Goal: Task Accomplishment & Management: Complete application form

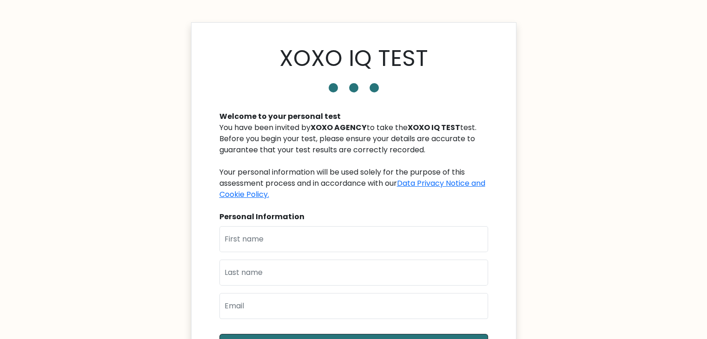
click at [141, 169] on body "XOXO IQ TEST Welcome to your personal test You have been invited by XOXO AGENCY…" at bounding box center [353, 261] width 707 height 523
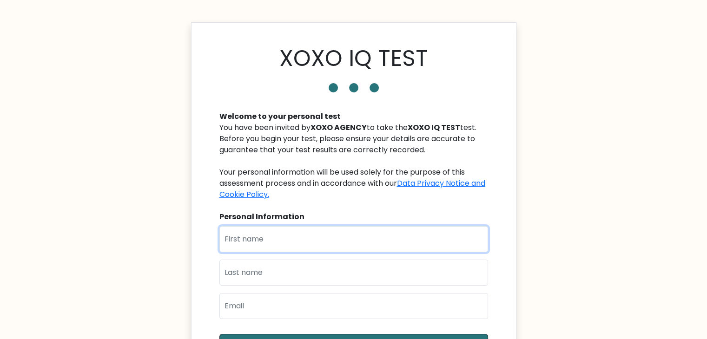
click at [279, 235] on input "text" at bounding box center [353, 239] width 269 height 26
type input "Gideon"
type input "Aikoriogie"
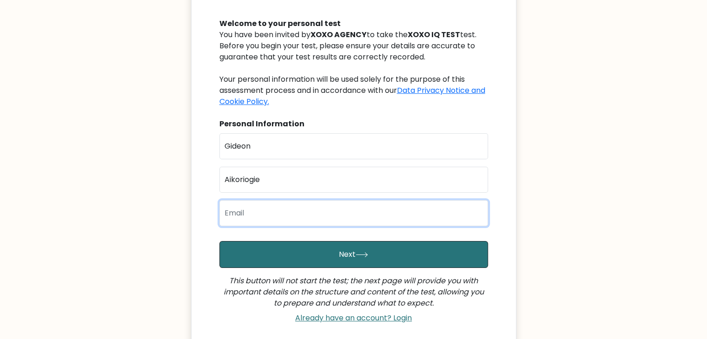
click at [276, 205] on input "email" at bounding box center [353, 213] width 269 height 26
type input "gidixxevents@gmail.com"
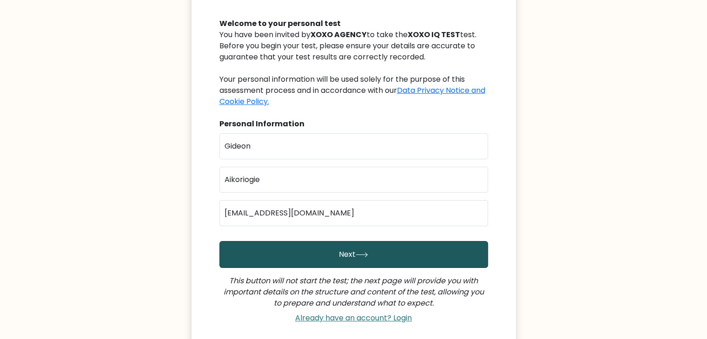
click at [361, 252] on icon "submit" at bounding box center [362, 254] width 13 height 5
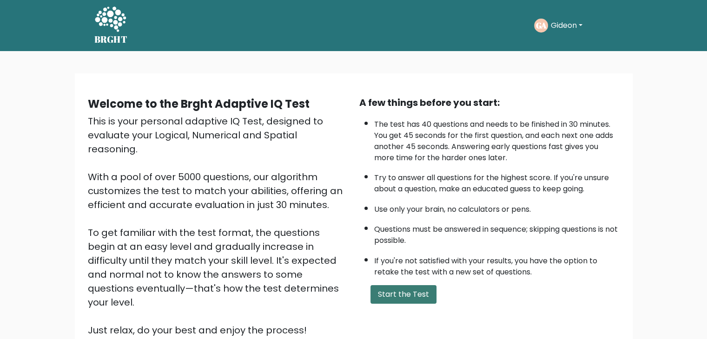
click at [411, 293] on button "Start the Test" at bounding box center [404, 294] width 66 height 19
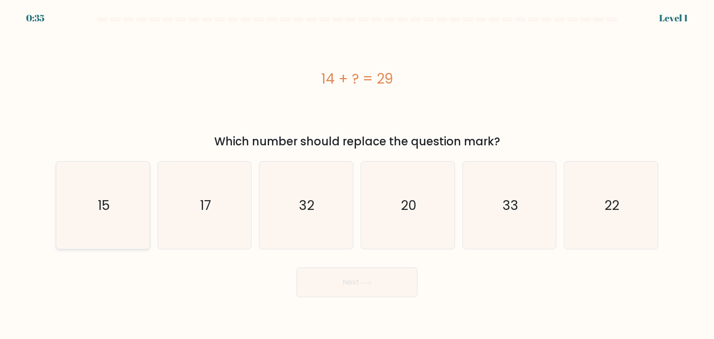
click at [113, 212] on icon "15" at bounding box center [102, 205] width 87 height 87
click at [357, 174] on input "a. 15" at bounding box center [357, 172] width 0 height 5
radio input "true"
click at [379, 281] on button "Next" at bounding box center [357, 283] width 121 height 30
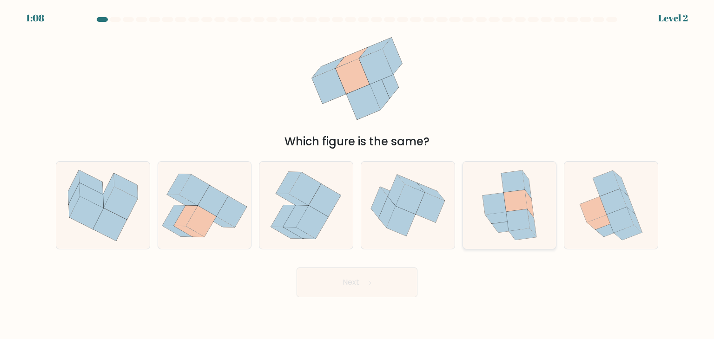
click at [497, 204] on icon at bounding box center [495, 204] width 24 height 22
click at [358, 174] on input "e." at bounding box center [357, 172] width 0 height 5
radio input "true"
click at [366, 293] on button "Next" at bounding box center [357, 283] width 121 height 30
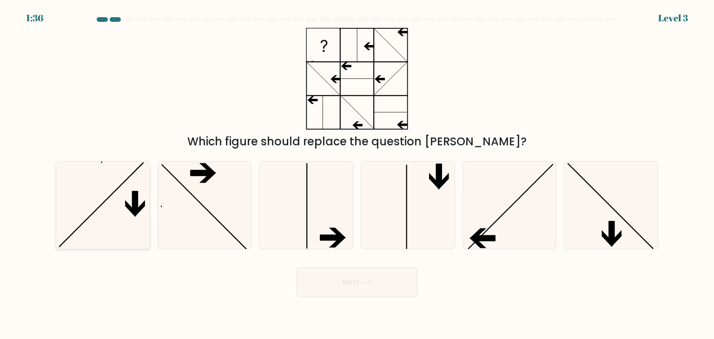
drag, startPoint x: 113, startPoint y: 211, endPoint x: 145, endPoint y: 229, distance: 37.5
click at [113, 211] on icon at bounding box center [102, 205] width 87 height 87
click at [357, 174] on input "a." at bounding box center [357, 172] width 0 height 5
radio input "true"
click at [365, 278] on button "Next" at bounding box center [357, 283] width 121 height 30
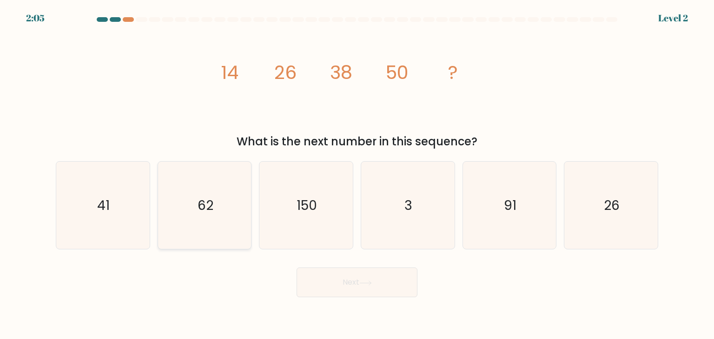
click at [214, 219] on icon "62" at bounding box center [204, 205] width 87 height 87
click at [357, 174] on input "b. 62" at bounding box center [357, 172] width 0 height 5
radio input "true"
click at [383, 281] on button "Next" at bounding box center [357, 283] width 121 height 30
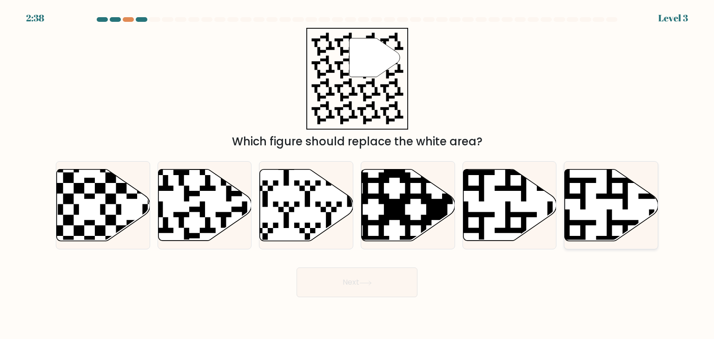
click at [631, 221] on icon at bounding box center [638, 167] width 169 height 169
click at [358, 174] on input "f." at bounding box center [357, 172] width 0 height 5
radio input "true"
click at [378, 283] on button "Next" at bounding box center [357, 283] width 121 height 30
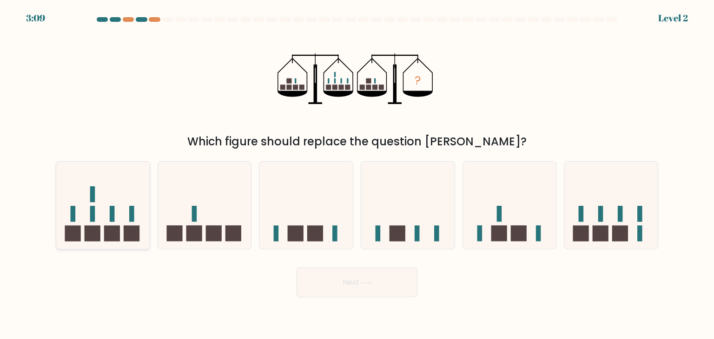
click at [103, 230] on icon at bounding box center [102, 205] width 93 height 77
click at [357, 174] on input "a." at bounding box center [357, 172] width 0 height 5
radio input "true"
click at [391, 290] on button "Next" at bounding box center [357, 283] width 121 height 30
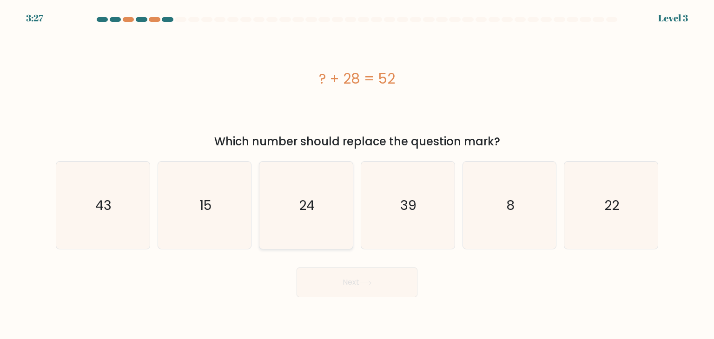
click at [307, 214] on text "24" at bounding box center [307, 205] width 16 height 19
click at [357, 174] on input "c. 24" at bounding box center [357, 172] width 0 height 5
radio input "true"
click at [388, 272] on button "Next" at bounding box center [357, 283] width 121 height 30
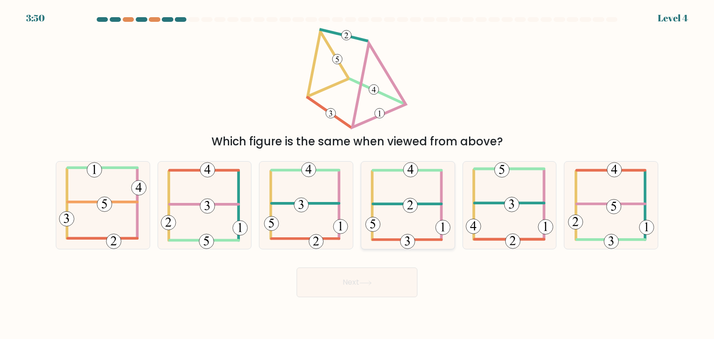
drag, startPoint x: 420, startPoint y: 206, endPoint x: 411, endPoint y: 214, distance: 12.5
click at [419, 206] on icon at bounding box center [407, 205] width 85 height 87
click at [358, 174] on input "d." at bounding box center [357, 172] width 0 height 5
radio input "true"
click at [368, 277] on button "Next" at bounding box center [357, 283] width 121 height 30
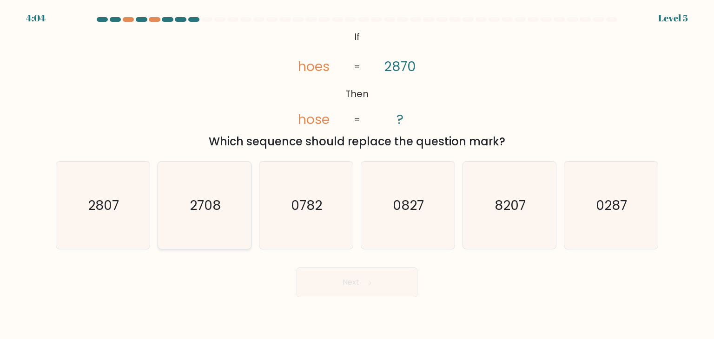
drag, startPoint x: 111, startPoint y: 205, endPoint x: 203, endPoint y: 235, distance: 96.8
click at [111, 206] on text "2807" at bounding box center [103, 205] width 31 height 19
click at [357, 174] on input "a. 2807" at bounding box center [357, 172] width 0 height 5
radio input "true"
click at [391, 281] on button "Next" at bounding box center [357, 283] width 121 height 30
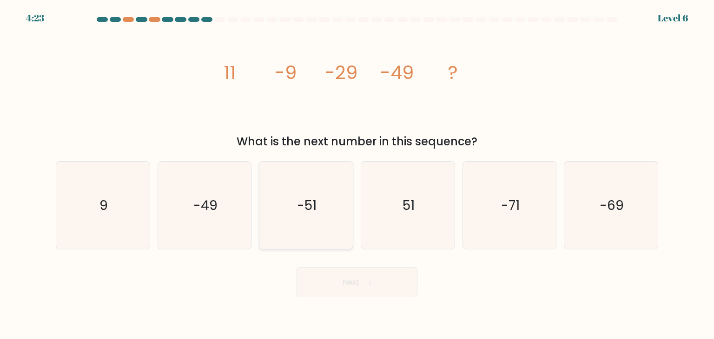
click at [311, 208] on text "-51" at bounding box center [308, 205] width 20 height 19
click at [357, 174] on input "c. -51" at bounding box center [357, 172] width 0 height 5
radio input "true"
click at [379, 292] on button "Next" at bounding box center [357, 283] width 121 height 30
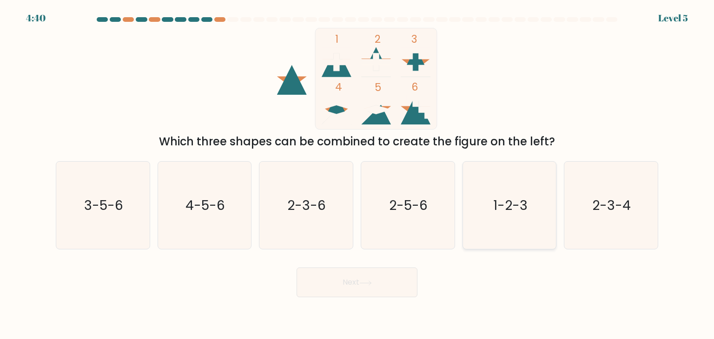
click at [503, 198] on text "1-2-3" at bounding box center [510, 205] width 34 height 19
click at [358, 174] on input "e. 1-2-3" at bounding box center [357, 172] width 0 height 5
radio input "true"
click at [375, 283] on button "Next" at bounding box center [357, 283] width 121 height 30
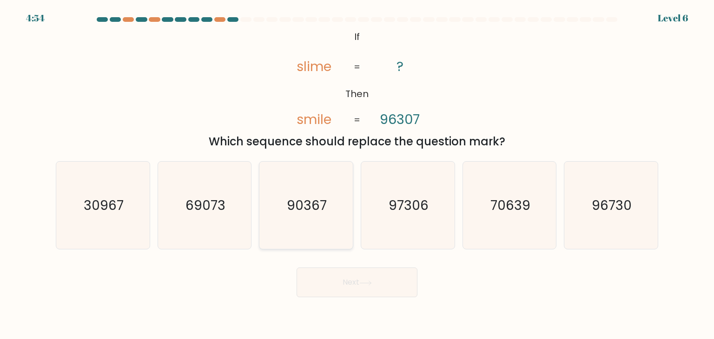
click at [330, 209] on icon "90367" at bounding box center [305, 205] width 87 height 87
click at [357, 174] on input "c. 90367" at bounding box center [357, 172] width 0 height 5
radio input "true"
click at [370, 291] on button "Next" at bounding box center [357, 283] width 121 height 30
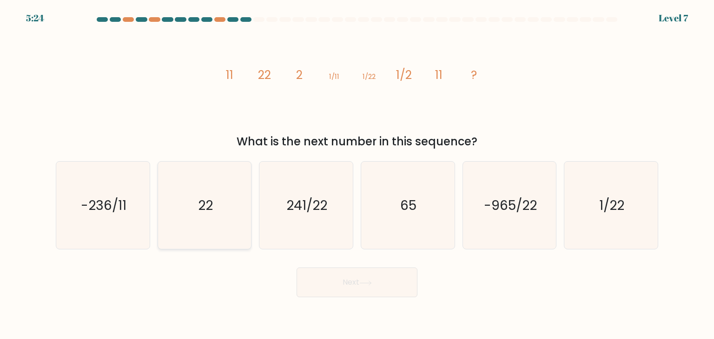
click at [210, 211] on text "22" at bounding box center [205, 205] width 15 height 19
click at [357, 174] on input "b. 22" at bounding box center [357, 172] width 0 height 5
radio input "true"
click at [378, 287] on button "Next" at bounding box center [357, 283] width 121 height 30
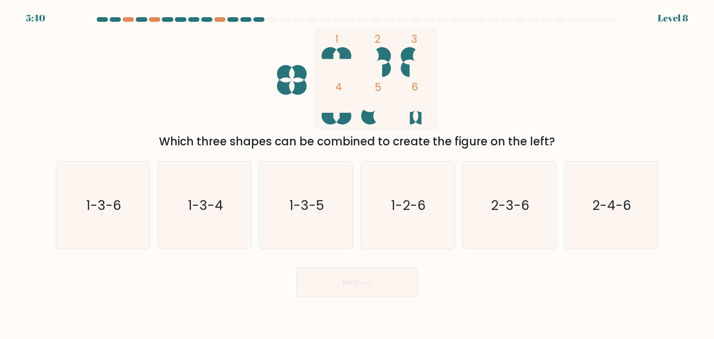
drag, startPoint x: 365, startPoint y: 120, endPoint x: 368, endPoint y: 67, distance: 53.1
click at [368, 67] on icon "1 2 3 4 5 6" at bounding box center [357, 79] width 250 height 102
click at [192, 219] on icon "1-3-4" at bounding box center [204, 205] width 87 height 87
click at [357, 174] on input "b. 1-3-4" at bounding box center [357, 172] width 0 height 5
radio input "true"
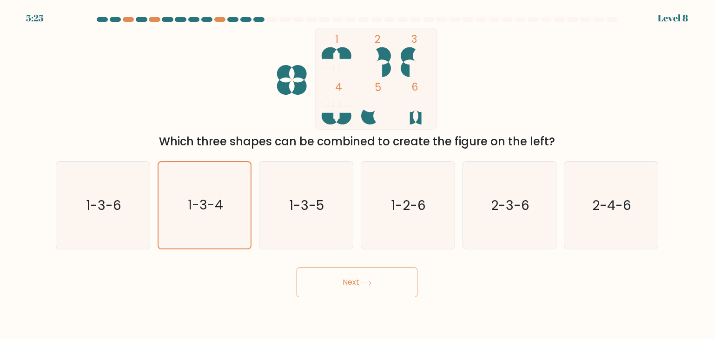
click at [355, 284] on button "Next" at bounding box center [357, 283] width 121 height 30
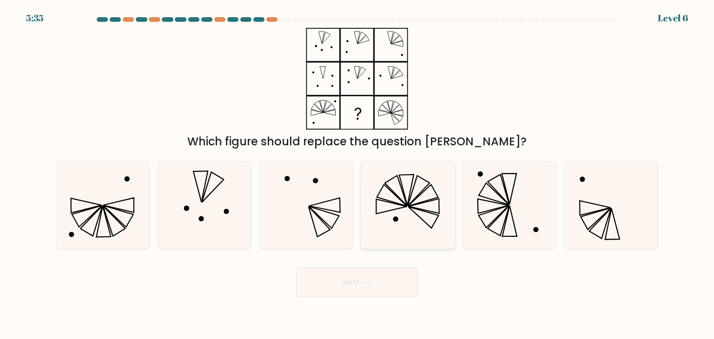
click at [413, 221] on icon at bounding box center [407, 205] width 87 height 87
click at [358, 174] on input "d." at bounding box center [357, 172] width 0 height 5
radio input "true"
click at [348, 286] on button "Next" at bounding box center [357, 283] width 121 height 30
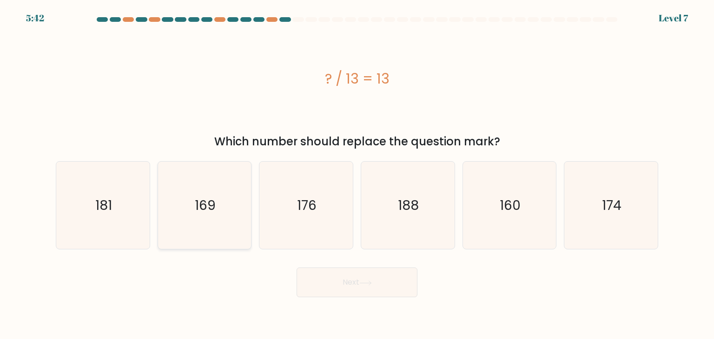
click at [216, 199] on icon "169" at bounding box center [204, 205] width 87 height 87
click at [357, 174] on input "b. 169" at bounding box center [357, 172] width 0 height 5
radio input "true"
click at [390, 287] on button "Next" at bounding box center [357, 283] width 121 height 30
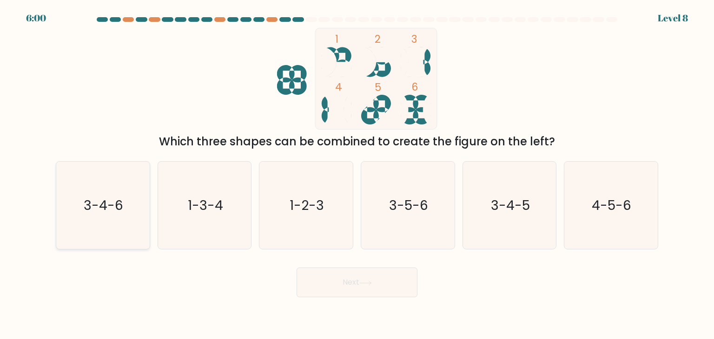
click at [106, 211] on text "3-4-6" at bounding box center [104, 205] width 40 height 19
click at [357, 174] on input "a. 3-4-6" at bounding box center [357, 172] width 0 height 5
radio input "true"
click at [350, 293] on button "Next" at bounding box center [357, 283] width 121 height 30
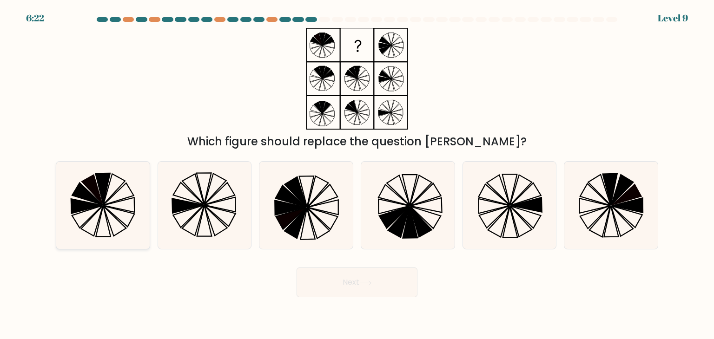
click at [100, 183] on icon at bounding box center [103, 188] width 15 height 31
click at [357, 174] on input "a." at bounding box center [357, 172] width 0 height 5
radio input "true"
click at [107, 227] on icon at bounding box center [103, 205] width 86 height 86
click at [357, 174] on input "a." at bounding box center [357, 172] width 0 height 5
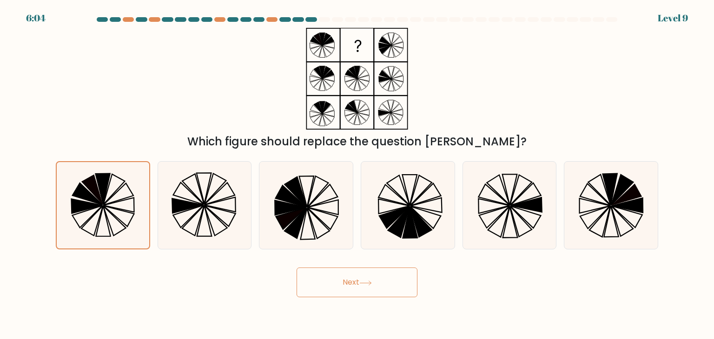
click at [385, 279] on button "Next" at bounding box center [357, 283] width 121 height 30
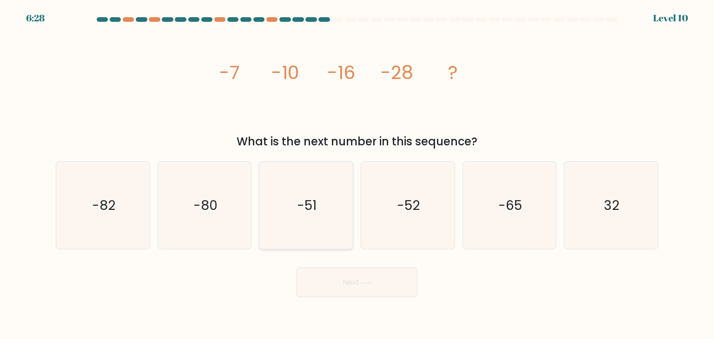
click at [318, 197] on icon "-51" at bounding box center [305, 205] width 87 height 87
click at [357, 174] on input "c. -51" at bounding box center [357, 172] width 0 height 5
radio input "true"
drag, startPoint x: 414, startPoint y: 228, endPoint x: 413, endPoint y: 233, distance: 5.2
click at [415, 228] on icon "-52" at bounding box center [407, 205] width 87 height 87
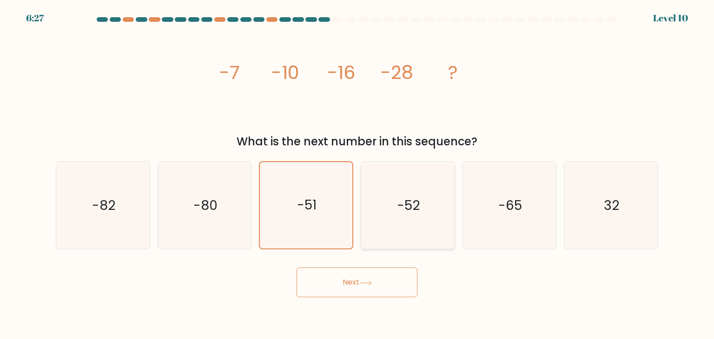
click at [358, 174] on input "d. -52" at bounding box center [357, 172] width 0 height 5
radio input "true"
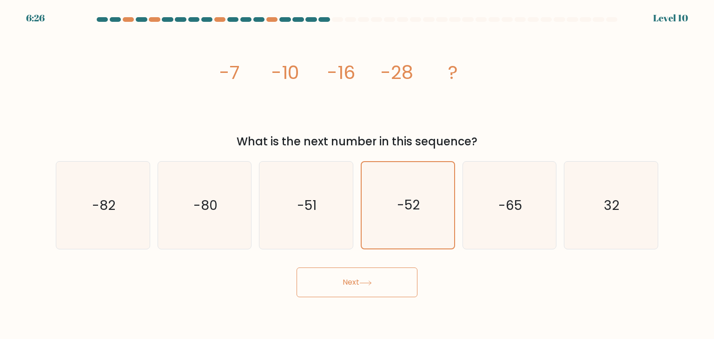
click at [400, 281] on button "Next" at bounding box center [357, 283] width 121 height 30
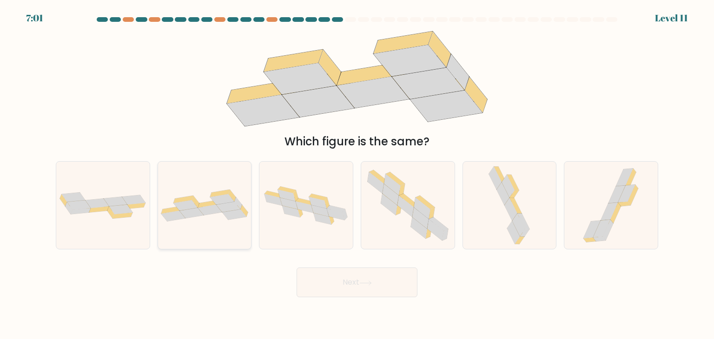
click at [183, 198] on icon at bounding box center [183, 199] width 20 height 7
click at [357, 174] on input "b." at bounding box center [357, 172] width 0 height 5
radio input "true"
click at [357, 274] on button "Next" at bounding box center [357, 283] width 121 height 30
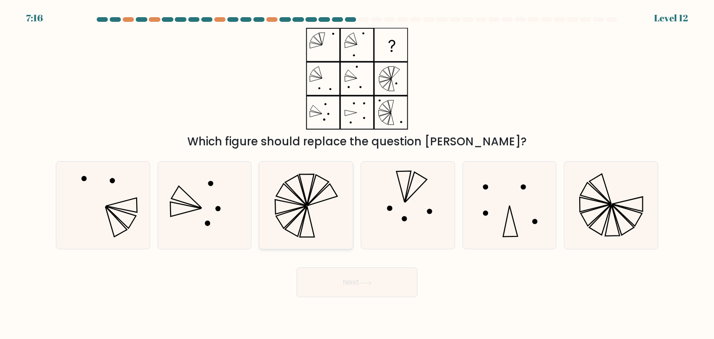
click at [304, 200] on icon at bounding box center [305, 205] width 87 height 87
click at [357, 174] on input "c." at bounding box center [357, 172] width 0 height 5
radio input "true"
click at [379, 289] on button "Next" at bounding box center [357, 283] width 121 height 30
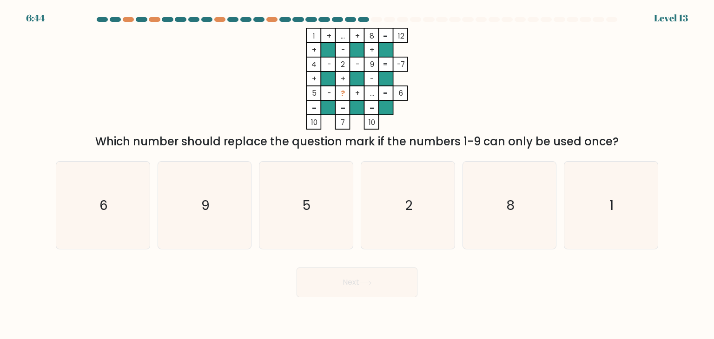
click at [582, 66] on div "1 + ... + 8 12 + - + 4 - 2 - 9 -7 + + - 5 - ? + ... = 6 = = = = 10 7 10 = Which…" at bounding box center [357, 89] width 614 height 122
click at [122, 222] on icon "6" at bounding box center [102, 205] width 87 height 87
click at [357, 174] on input "a. 6" at bounding box center [357, 172] width 0 height 5
radio input "true"
click at [404, 287] on button "Next" at bounding box center [357, 283] width 121 height 30
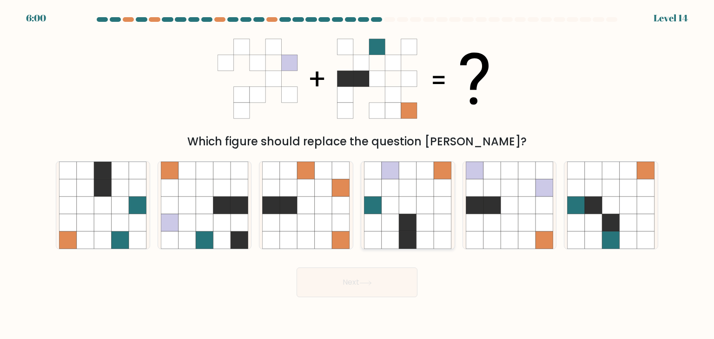
click at [417, 197] on icon at bounding box center [426, 206] width 18 height 18
click at [358, 174] on input "d." at bounding box center [357, 172] width 0 height 5
radio input "true"
drag, startPoint x: 388, startPoint y: 279, endPoint x: 401, endPoint y: 280, distance: 13.1
click at [388, 279] on button "Next" at bounding box center [357, 283] width 121 height 30
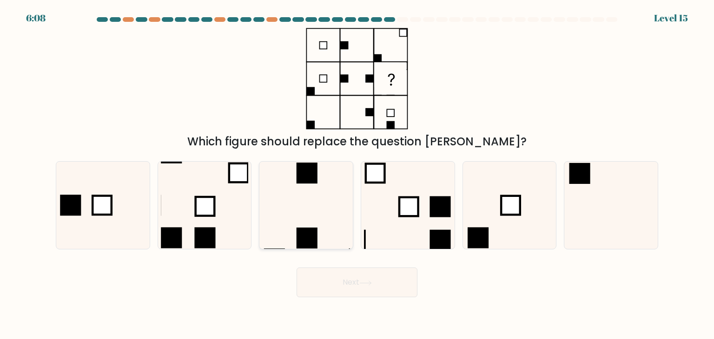
click at [310, 192] on icon at bounding box center [305, 205] width 87 height 87
click at [357, 174] on input "c." at bounding box center [357, 172] width 0 height 5
radio input "true"
click at [616, 205] on icon at bounding box center [610, 205] width 87 height 87
click at [358, 174] on input "f." at bounding box center [357, 172] width 0 height 5
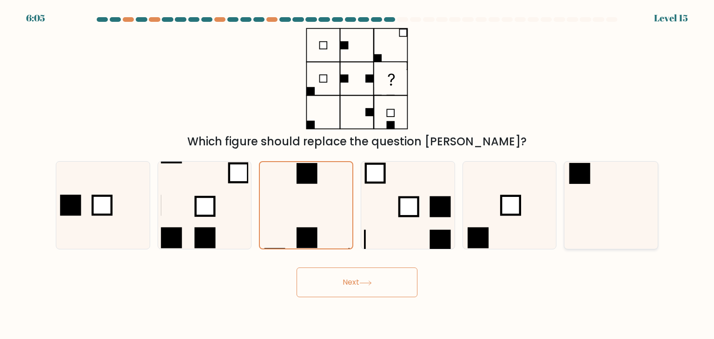
radio input "true"
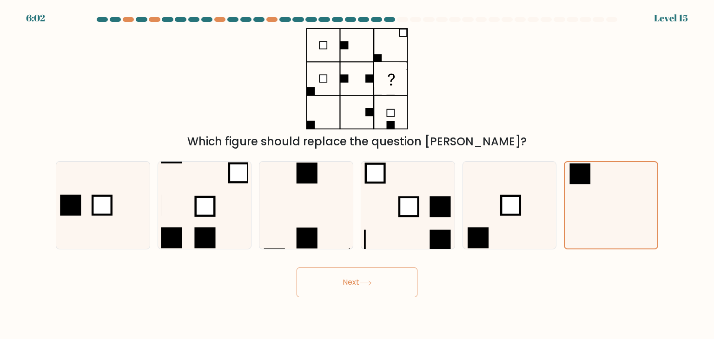
click at [367, 277] on button "Next" at bounding box center [357, 283] width 121 height 30
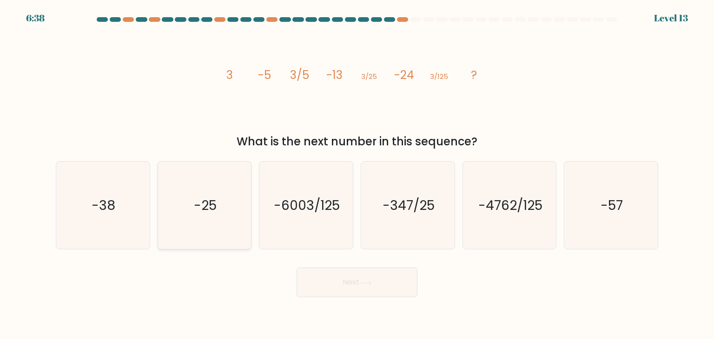
click at [212, 195] on icon "-25" at bounding box center [204, 205] width 87 height 87
click at [357, 174] on input "b. -25" at bounding box center [357, 172] width 0 height 5
radio input "true"
click at [353, 279] on button "Next" at bounding box center [357, 283] width 121 height 30
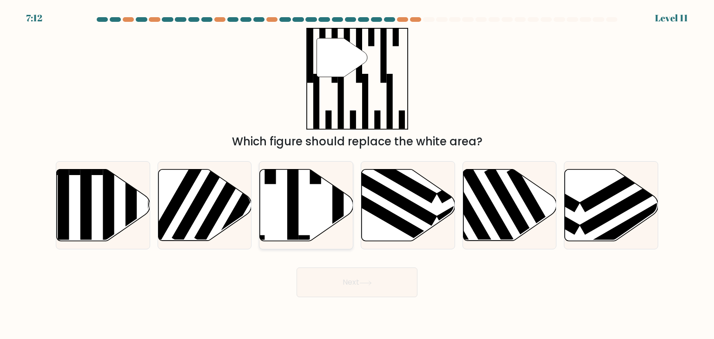
click at [286, 219] on icon at bounding box center [306, 206] width 93 height 72
click at [357, 174] on input "c." at bounding box center [357, 172] width 0 height 5
radio input "true"
click at [368, 282] on icon at bounding box center [365, 283] width 13 height 5
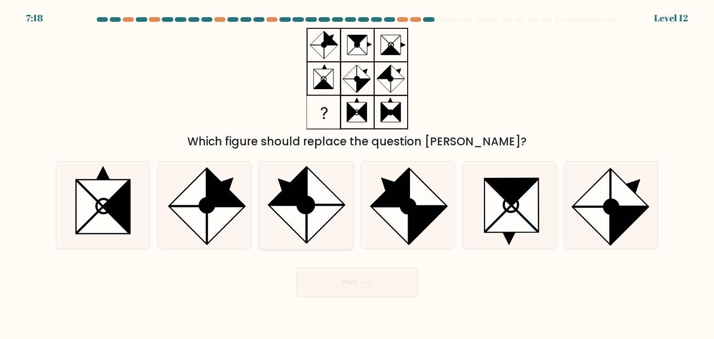
click at [332, 198] on icon at bounding box center [325, 185] width 37 height 37
click at [357, 174] on input "c." at bounding box center [357, 172] width 0 height 5
radio input "true"
click at [619, 222] on icon at bounding box center [629, 226] width 37 height 37
click at [358, 174] on input "f." at bounding box center [357, 172] width 0 height 5
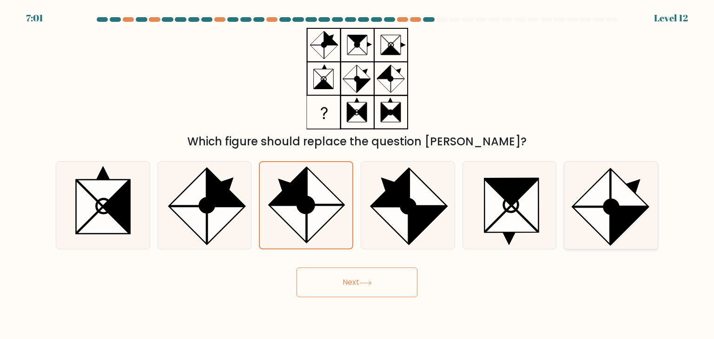
radio input "true"
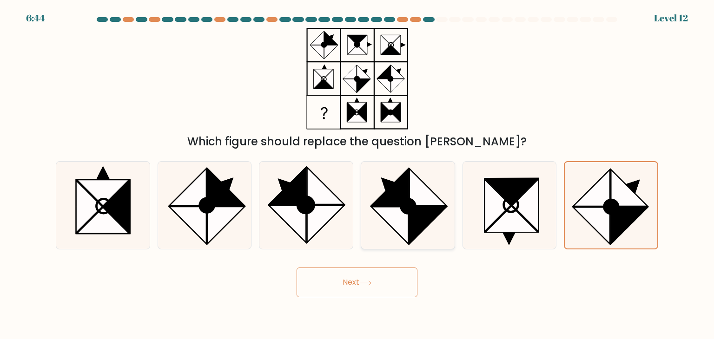
click at [391, 212] on icon at bounding box center [389, 225] width 37 height 37
click at [358, 174] on input "d." at bounding box center [357, 172] width 0 height 5
radio input "true"
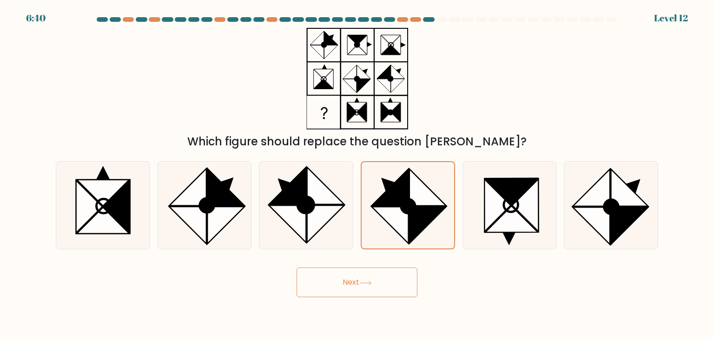
click at [365, 282] on icon at bounding box center [365, 283] width 13 height 5
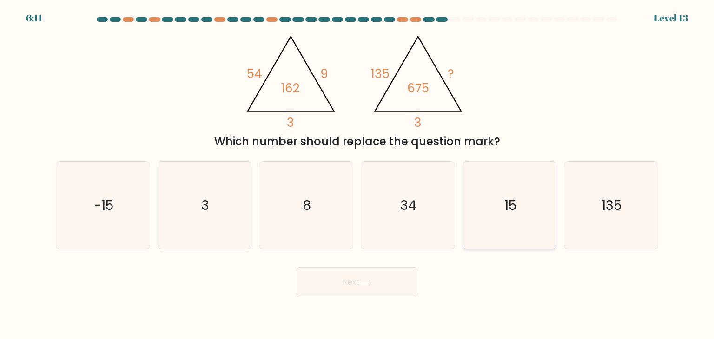
click at [493, 218] on icon "15" at bounding box center [509, 205] width 87 height 87
click at [358, 174] on input "e. 15" at bounding box center [357, 172] width 0 height 5
radio input "true"
click at [352, 288] on button "Next" at bounding box center [357, 283] width 121 height 30
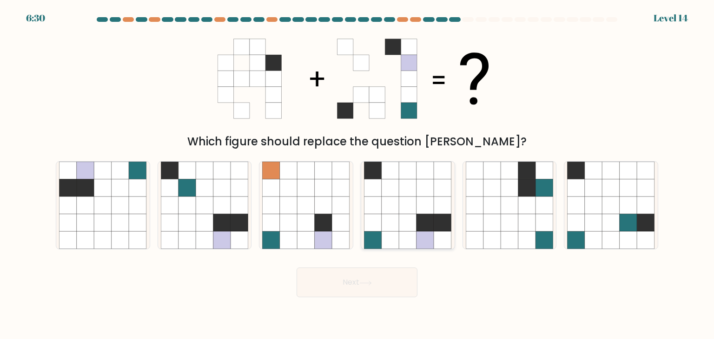
click at [433, 215] on icon at bounding box center [426, 223] width 18 height 18
click at [358, 174] on input "d." at bounding box center [357, 172] width 0 height 5
radio input "true"
click at [370, 285] on icon at bounding box center [365, 283] width 13 height 5
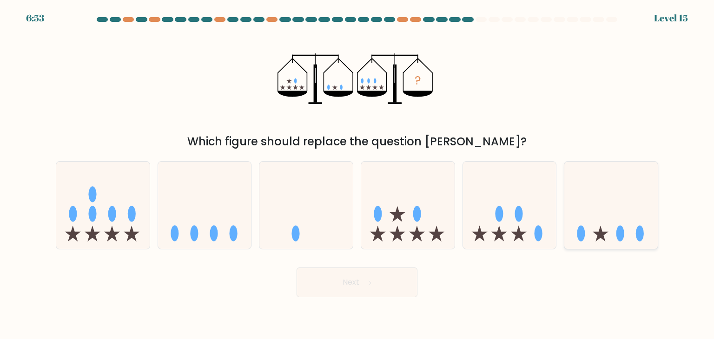
click at [609, 212] on icon at bounding box center [610, 205] width 93 height 77
click at [358, 174] on input "f." at bounding box center [357, 172] width 0 height 5
radio input "true"
click at [382, 279] on button "Next" at bounding box center [357, 283] width 121 height 30
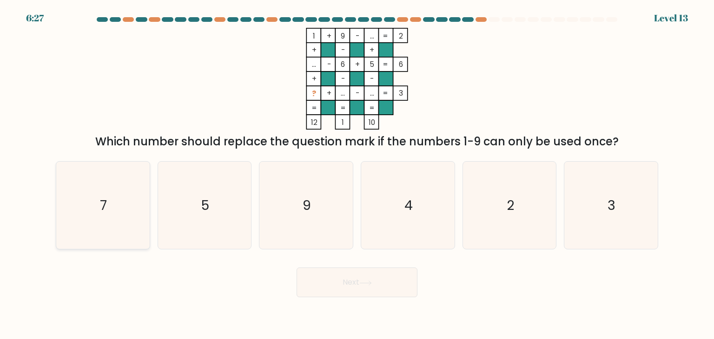
click at [109, 201] on icon "7" at bounding box center [102, 205] width 87 height 87
click at [357, 174] on input "a. 7" at bounding box center [357, 172] width 0 height 5
radio input "true"
click at [337, 285] on button "Next" at bounding box center [357, 283] width 121 height 30
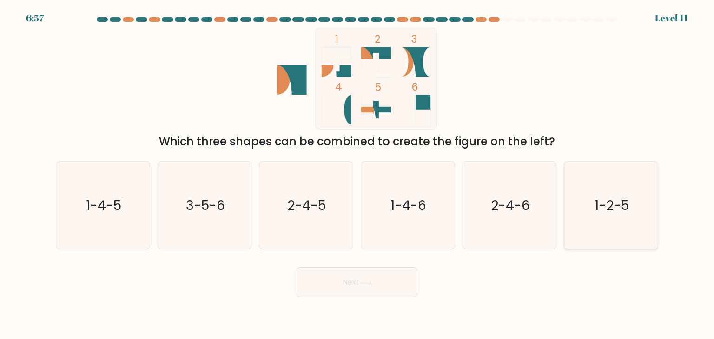
click at [658, 201] on div "1-2-5" at bounding box center [611, 205] width 94 height 88
click at [358, 174] on input "f. 1-2-5" at bounding box center [357, 172] width 0 height 5
radio input "true"
click at [375, 277] on button "Next" at bounding box center [357, 283] width 121 height 30
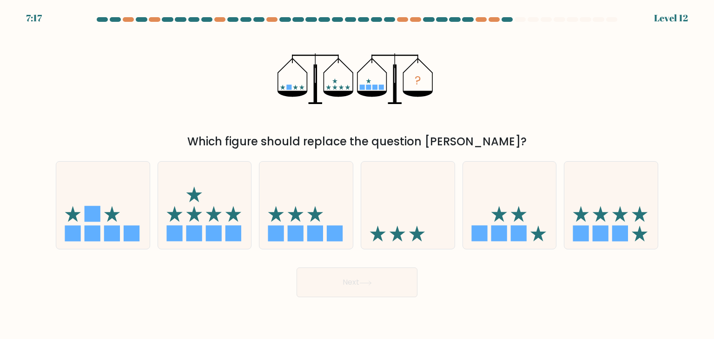
click at [384, 257] on form at bounding box center [357, 157] width 714 height 280
click at [406, 237] on icon at bounding box center [407, 205] width 93 height 77
click at [358, 174] on input "d." at bounding box center [357, 172] width 0 height 5
radio input "true"
click at [393, 285] on button "Next" at bounding box center [357, 283] width 121 height 30
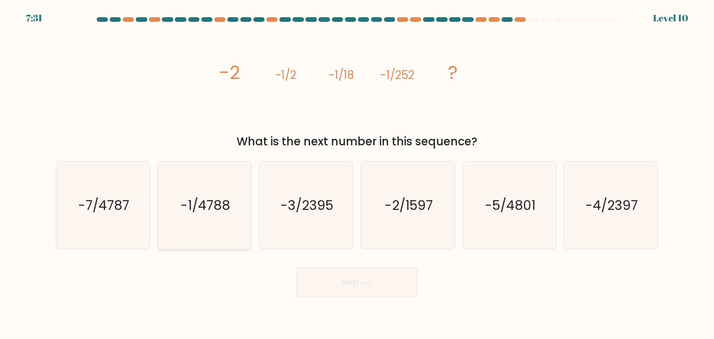
click at [206, 222] on icon "-1/4788" at bounding box center [204, 205] width 87 height 87
click at [357, 174] on input "b. -1/4788" at bounding box center [357, 172] width 0 height 5
radio input "true"
click at [355, 281] on button "Next" at bounding box center [357, 283] width 121 height 30
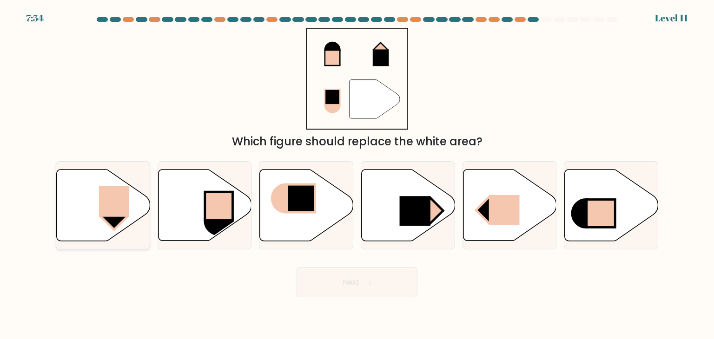
click at [139, 169] on icon at bounding box center [102, 205] width 93 height 73
click at [357, 170] on input "a." at bounding box center [357, 172] width 0 height 5
radio input "true"
click at [367, 277] on button "Next" at bounding box center [357, 283] width 121 height 30
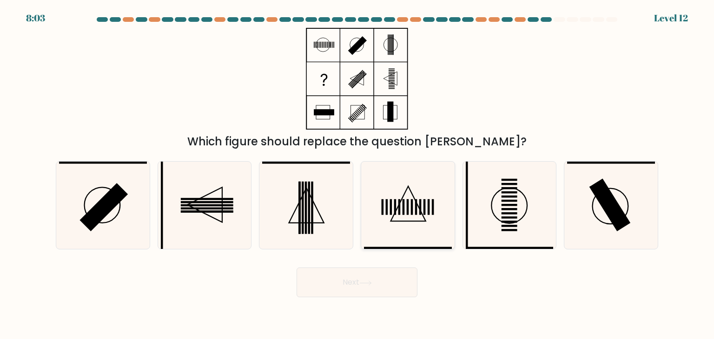
click at [376, 228] on icon at bounding box center [407, 205] width 87 height 87
click at [358, 174] on input "d." at bounding box center [357, 172] width 0 height 5
radio input "true"
click at [393, 284] on button "Next" at bounding box center [357, 283] width 121 height 30
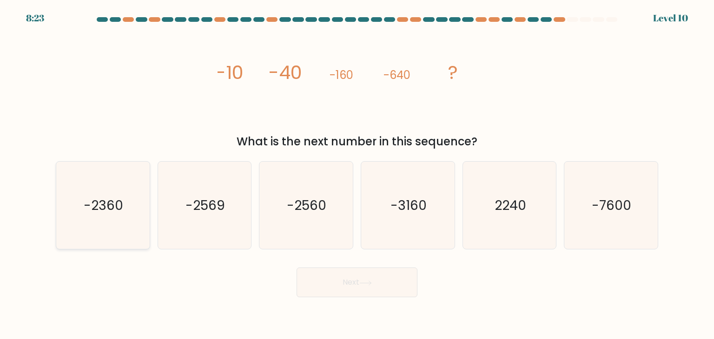
click at [102, 200] on text "-2360" at bounding box center [104, 205] width 40 height 19
click at [357, 174] on input "a. -2360" at bounding box center [357, 172] width 0 height 5
radio input "true"
click at [348, 280] on button "Next" at bounding box center [357, 283] width 121 height 30
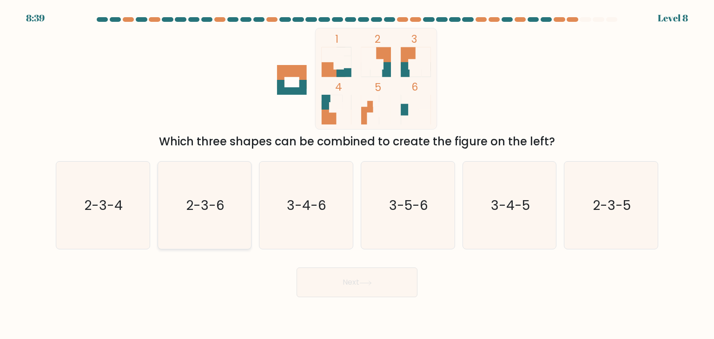
click at [201, 235] on icon "2-3-6" at bounding box center [204, 205] width 87 height 87
click at [357, 174] on input "b. 2-3-6" at bounding box center [357, 172] width 0 height 5
radio input "true"
click at [387, 279] on button "Next" at bounding box center [357, 283] width 121 height 30
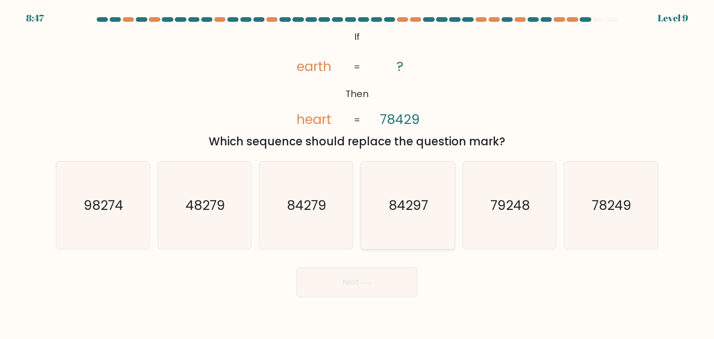
click at [423, 211] on text "84297" at bounding box center [409, 205] width 40 height 19
click at [358, 174] on input "d. 84297" at bounding box center [357, 172] width 0 height 5
radio input "true"
click at [374, 277] on button "Next" at bounding box center [357, 283] width 121 height 30
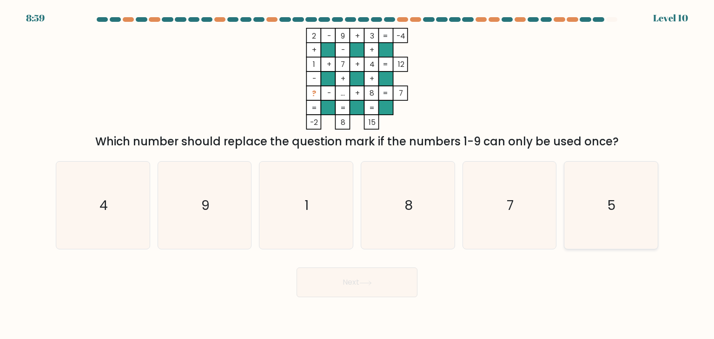
click at [603, 186] on icon "5" at bounding box center [610, 205] width 87 height 87
click at [358, 174] on input "f. 5" at bounding box center [357, 172] width 0 height 5
radio input "true"
click at [348, 280] on button "Next" at bounding box center [357, 283] width 121 height 30
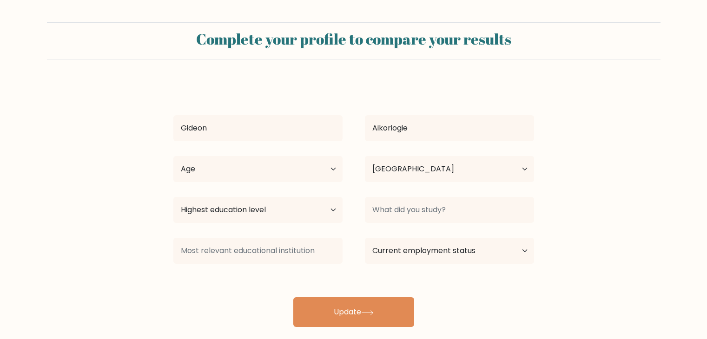
select select "NG"
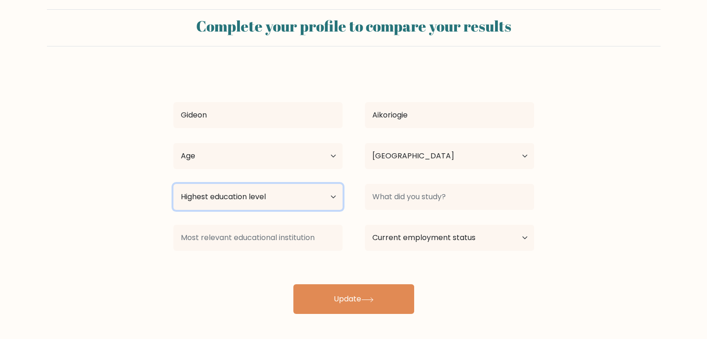
click at [339, 197] on select "Highest education level No schooling Primary Lower Secondary Upper Secondary Oc…" at bounding box center [257, 197] width 169 height 26
select select "masters_degree"
click at [173, 184] on select "Highest education level No schooling Primary Lower Secondary Upper Secondary Oc…" at bounding box center [257, 197] width 169 height 26
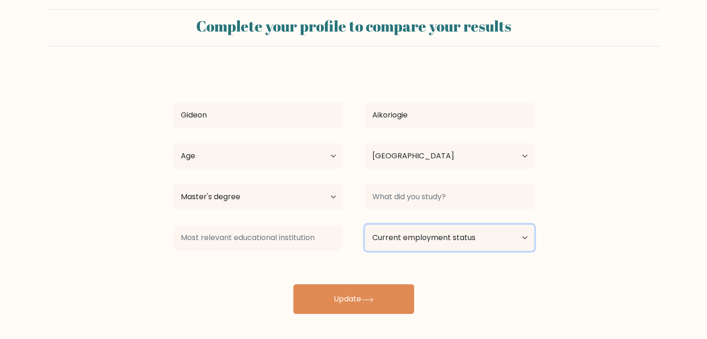
click at [515, 237] on select "Current employment status Employed Student Retired Other / prefer not to answer" at bounding box center [449, 238] width 169 height 26
select select "other"
click at [365, 225] on select "Current employment status Employed Student Retired Other / prefer not to answer" at bounding box center [449, 238] width 169 height 26
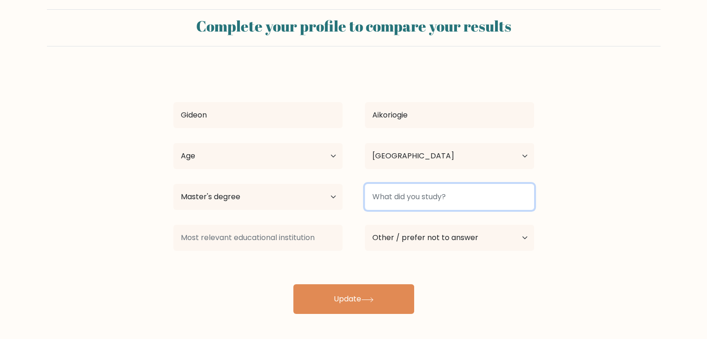
click at [501, 198] on input at bounding box center [449, 197] width 169 height 26
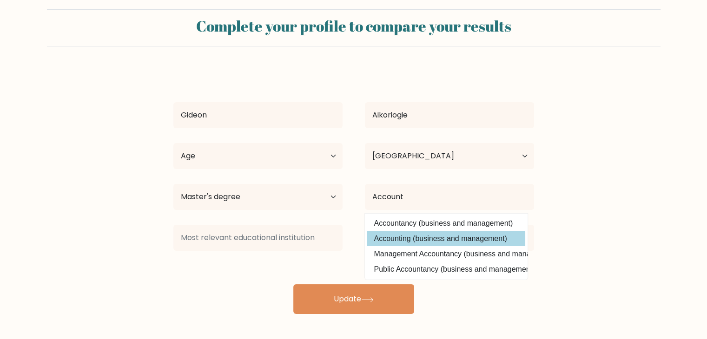
click at [499, 235] on div "Gideon Aikoriogie Age Under 18 years old 18-24 years old 25-34 years old 35-44 …" at bounding box center [354, 191] width 372 height 245
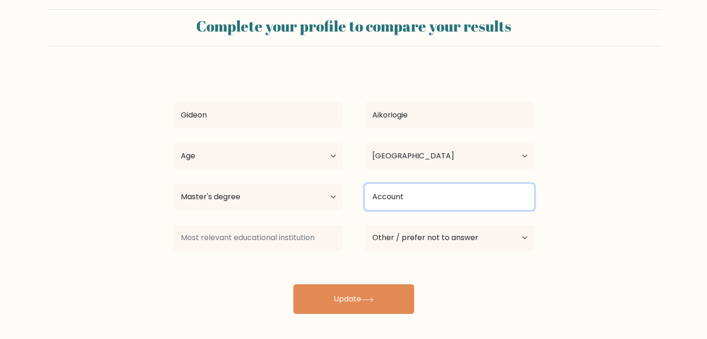
click at [478, 206] on input "Account" at bounding box center [449, 197] width 169 height 26
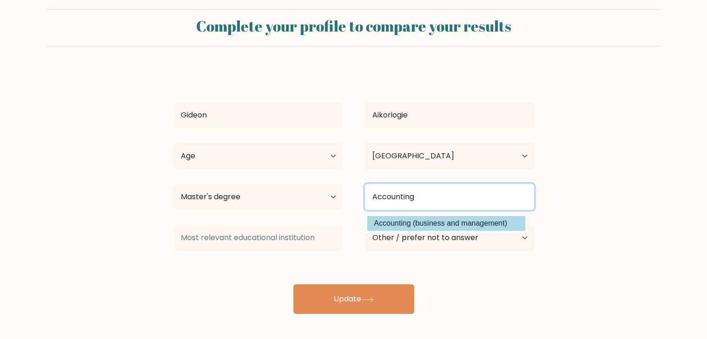
type input "Accounting"
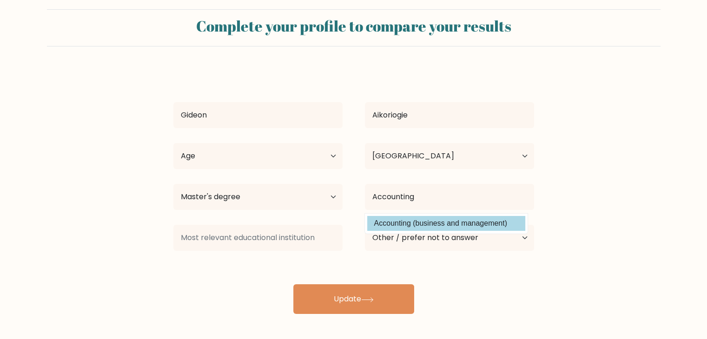
click at [475, 220] on option "Accounting (business and management)" at bounding box center [446, 223] width 158 height 15
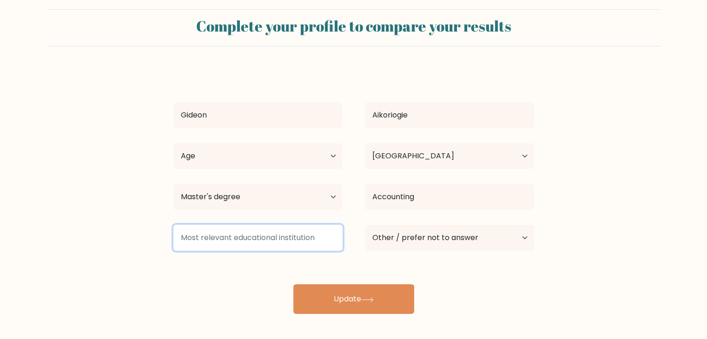
click at [230, 238] on input at bounding box center [257, 238] width 169 height 26
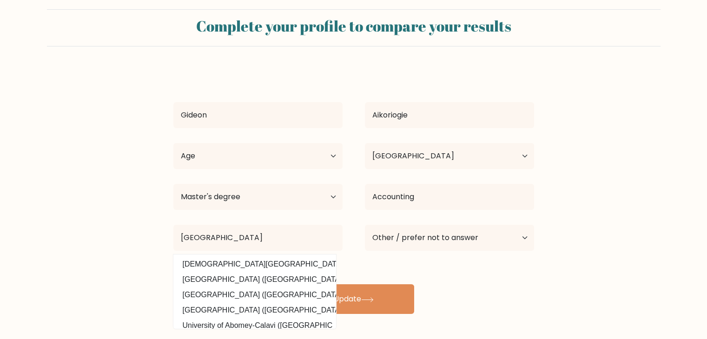
click at [259, 309] on option "University of Benin (Nigeria)" at bounding box center [255, 310] width 158 height 15
type input "[GEOGRAPHIC_DATA]"
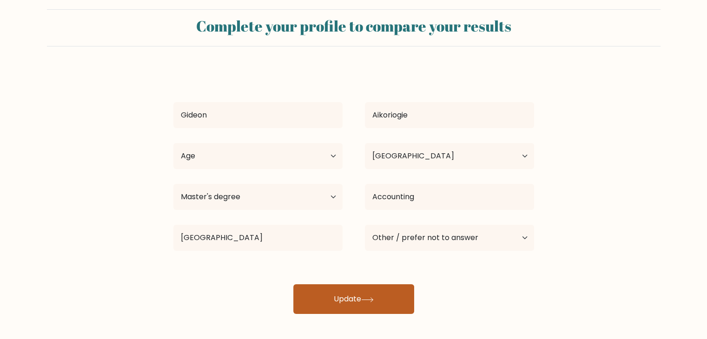
click at [355, 295] on button "Update" at bounding box center [353, 300] width 121 height 30
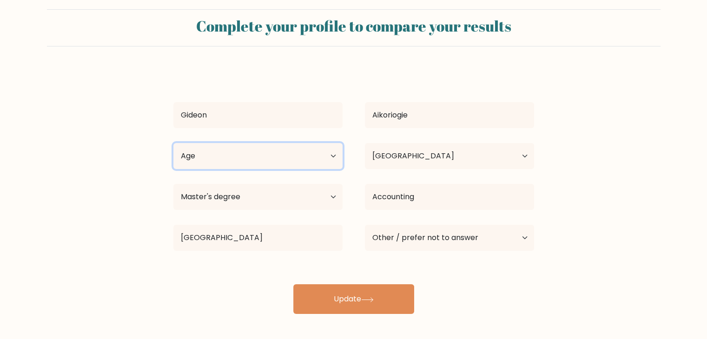
click at [332, 156] on select "Age Under 18 years old 18-24 years old 25-34 years old 35-44 years old 45-54 ye…" at bounding box center [257, 156] width 169 height 26
select select "35_44"
click at [173, 143] on select "Age Under 18 years old 18-24 years old 25-34 years old 35-44 years old 45-54 ye…" at bounding box center [257, 156] width 169 height 26
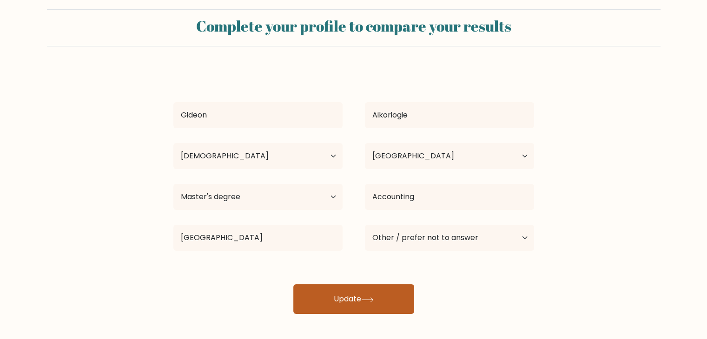
click at [373, 306] on button "Update" at bounding box center [353, 300] width 121 height 30
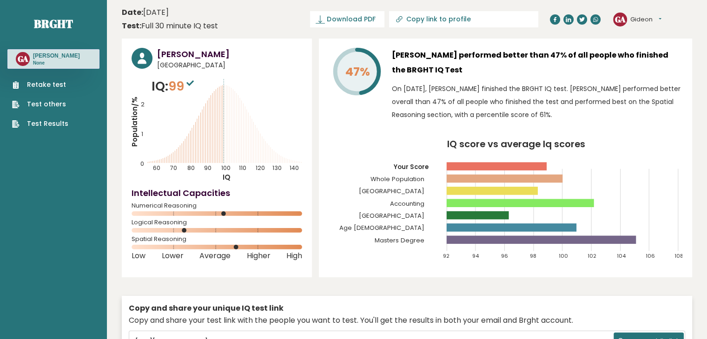
click at [660, 21] on button "Gideon" at bounding box center [645, 19] width 31 height 9
click at [665, 45] on link "Profile" at bounding box center [654, 46] width 47 height 13
